Goal: Find specific page/section

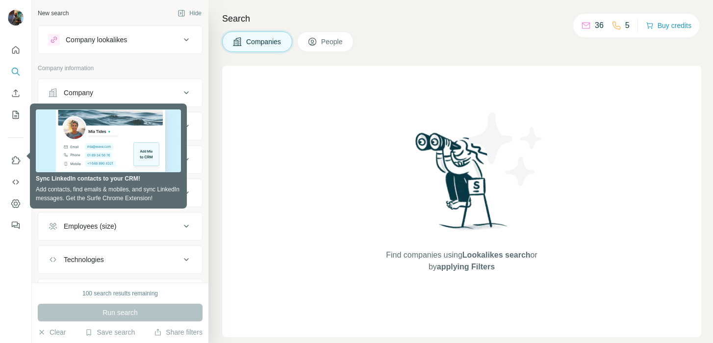
click at [18, 246] on div at bounding box center [16, 171] width 32 height 343
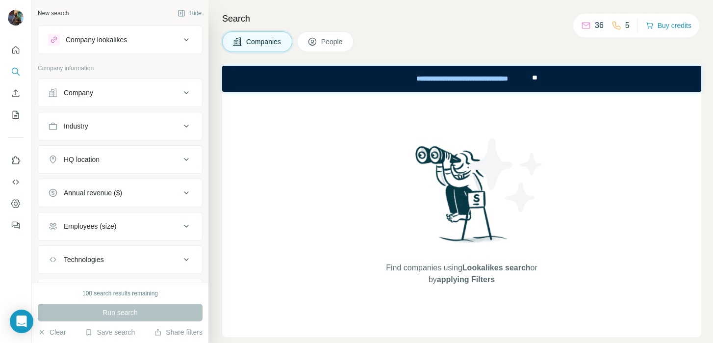
click at [145, 183] on button "Annual revenue ($)" at bounding box center [120, 193] width 164 height 24
click at [145, 183] on button "Annual revenue ($)" at bounding box center [120, 194] width 164 height 27
click at [14, 203] on icon "Dashboard" at bounding box center [16, 204] width 4 height 4
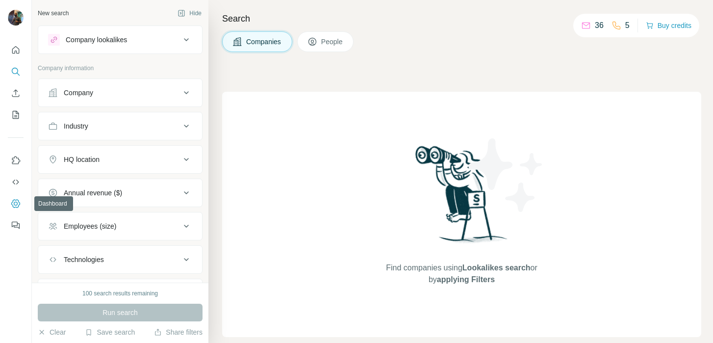
click at [14, 206] on icon "Dashboard" at bounding box center [16, 204] width 10 height 10
